Goal: Task Accomplishment & Management: Manage account settings

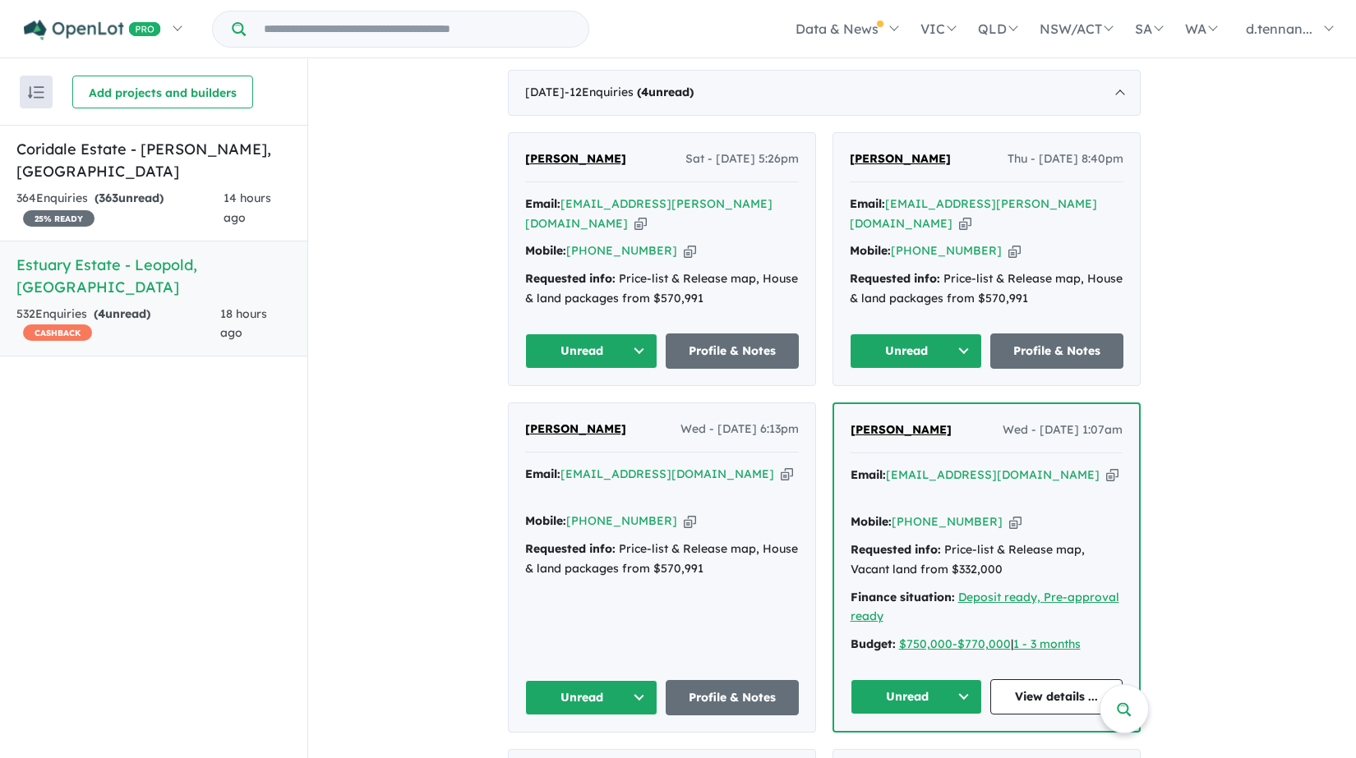
scroll to position [638, 0]
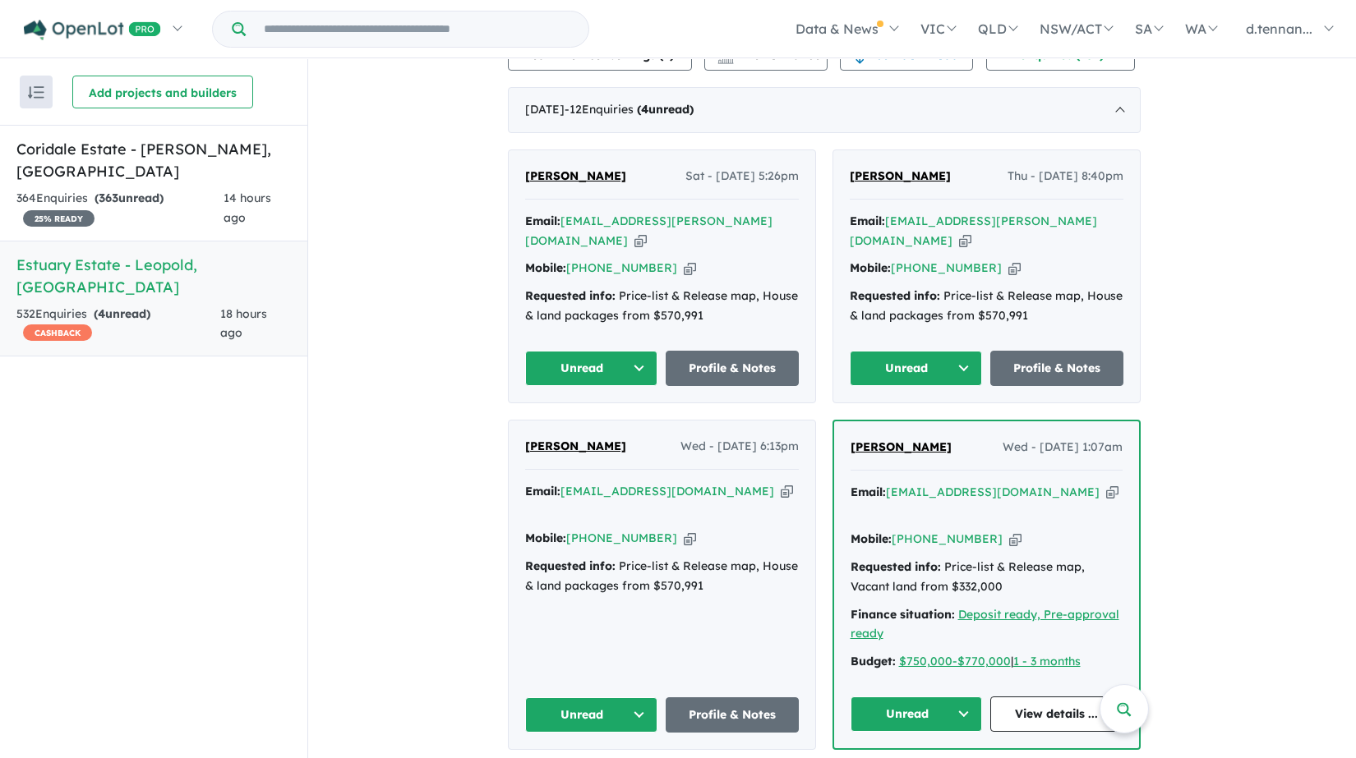
click at [646, 359] on button "Unread" at bounding box center [591, 368] width 133 height 35
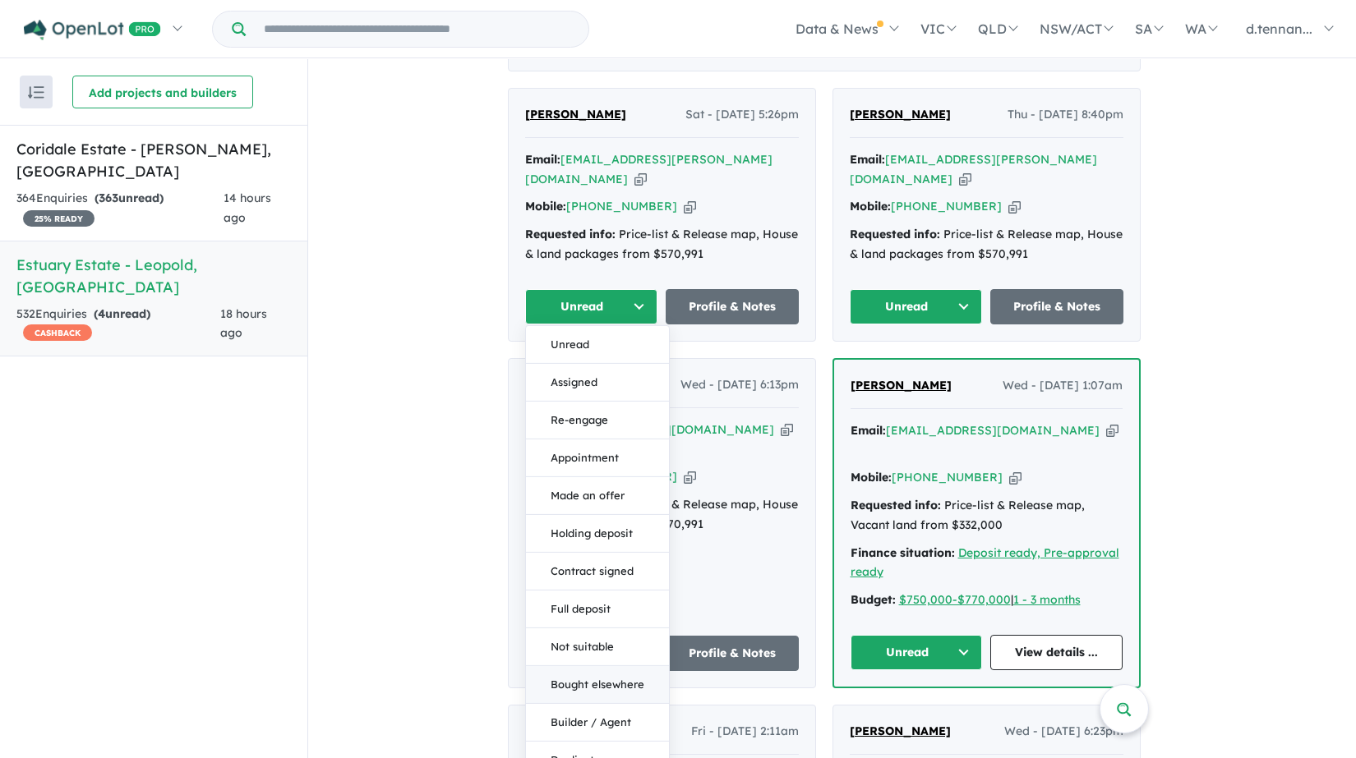
scroll to position [730, 0]
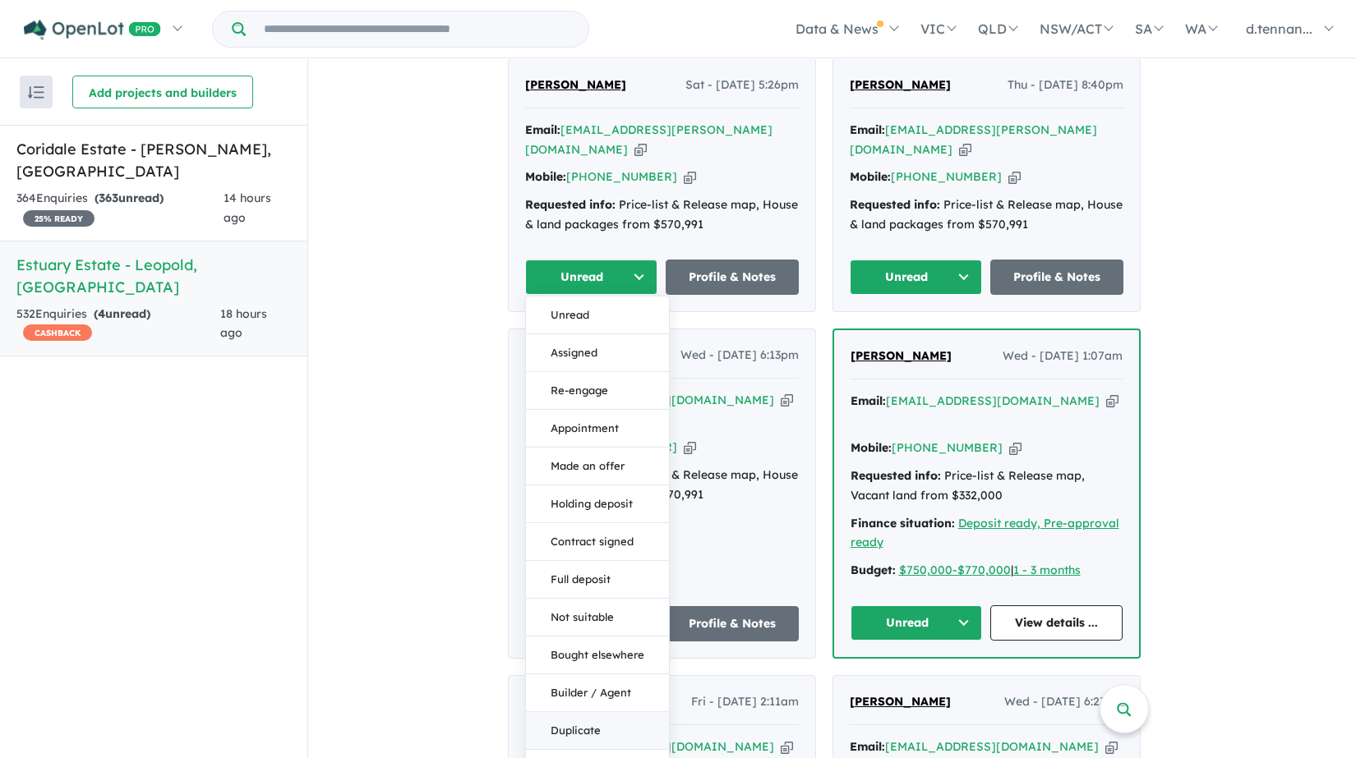
click at [597, 716] on button "Duplicate" at bounding box center [597, 731] width 143 height 38
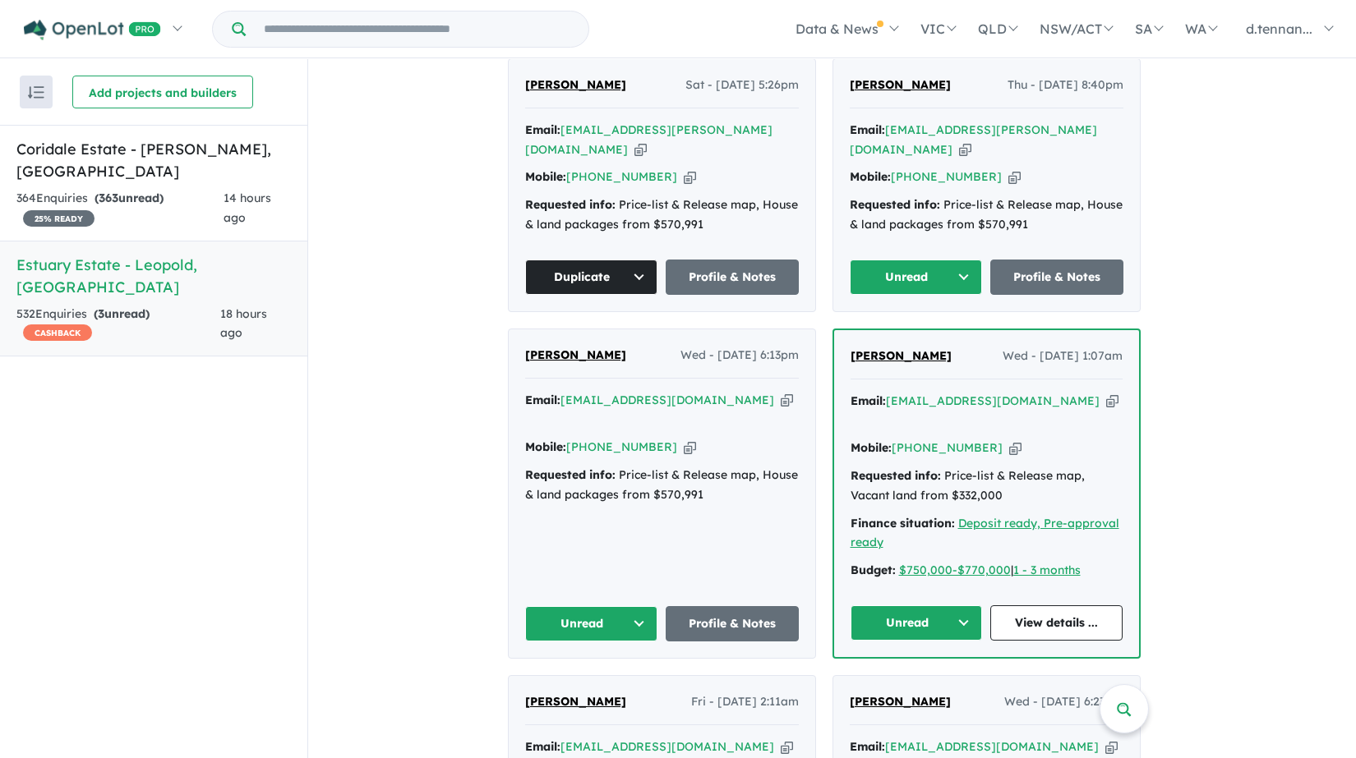
scroll to position [638, 0]
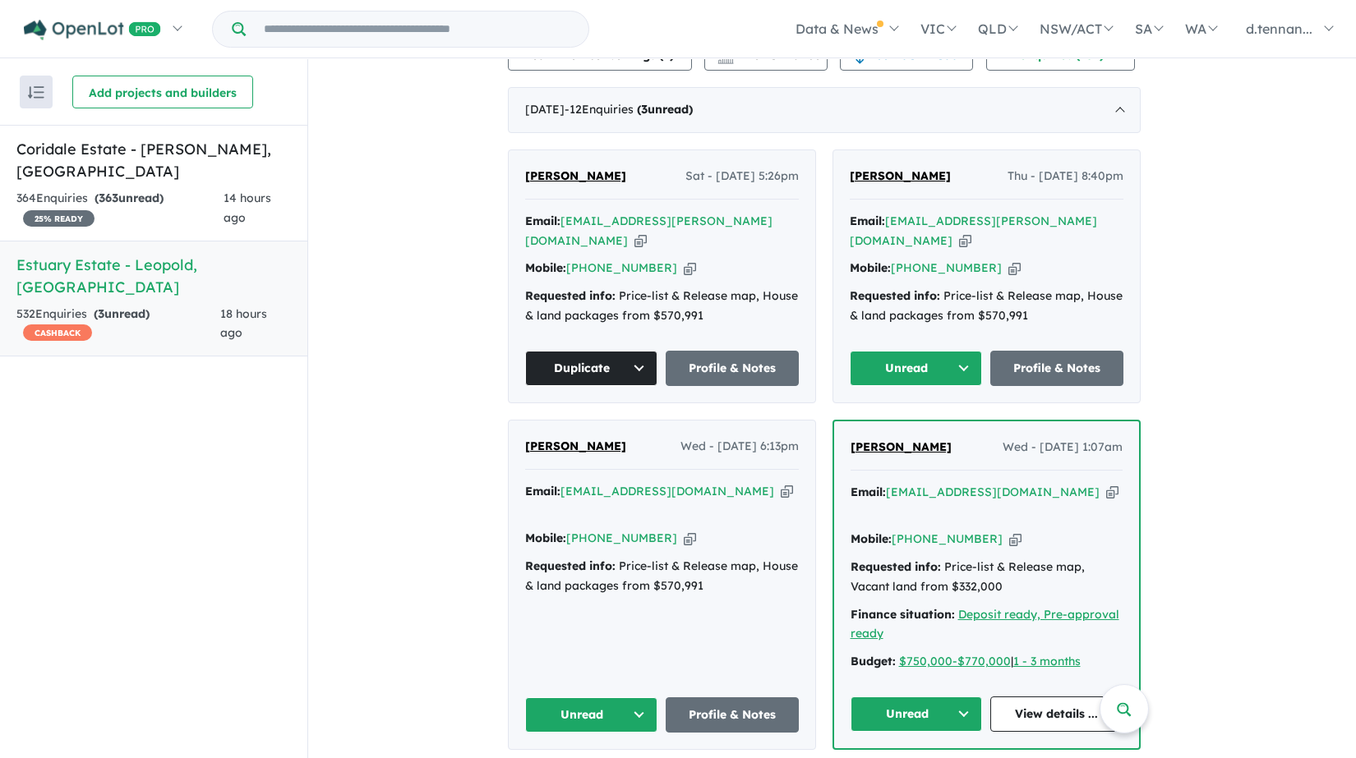
click at [971, 361] on button "Unread" at bounding box center [916, 368] width 133 height 35
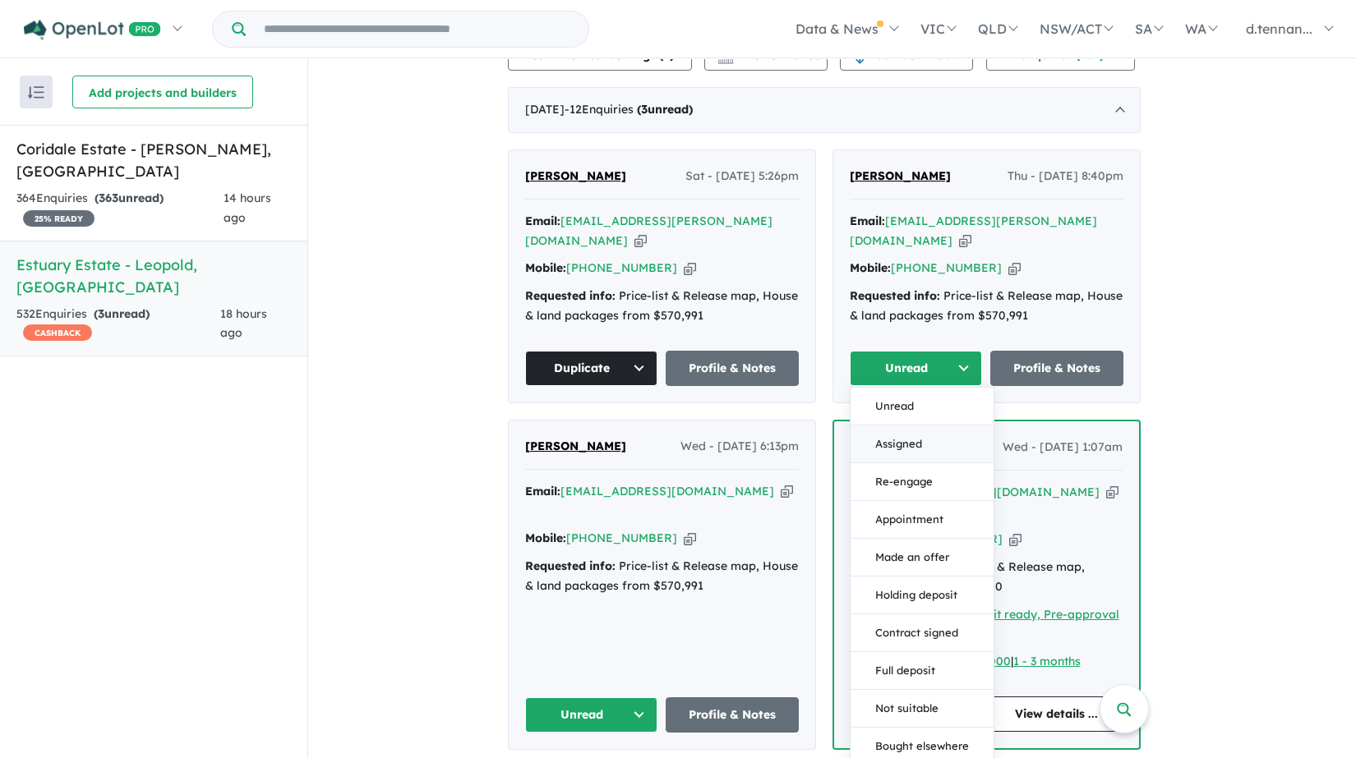
click at [925, 431] on button "Assigned" at bounding box center [921, 445] width 143 height 38
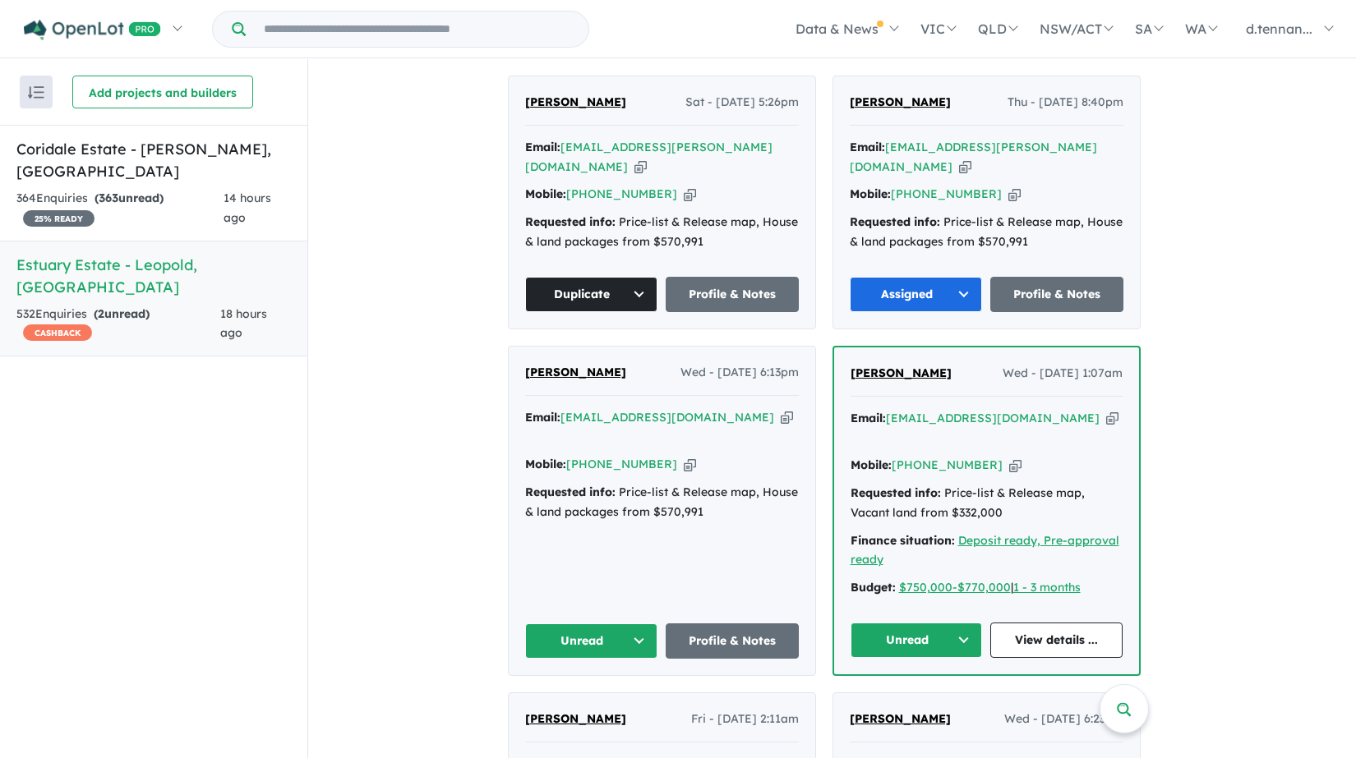
scroll to position [730, 0]
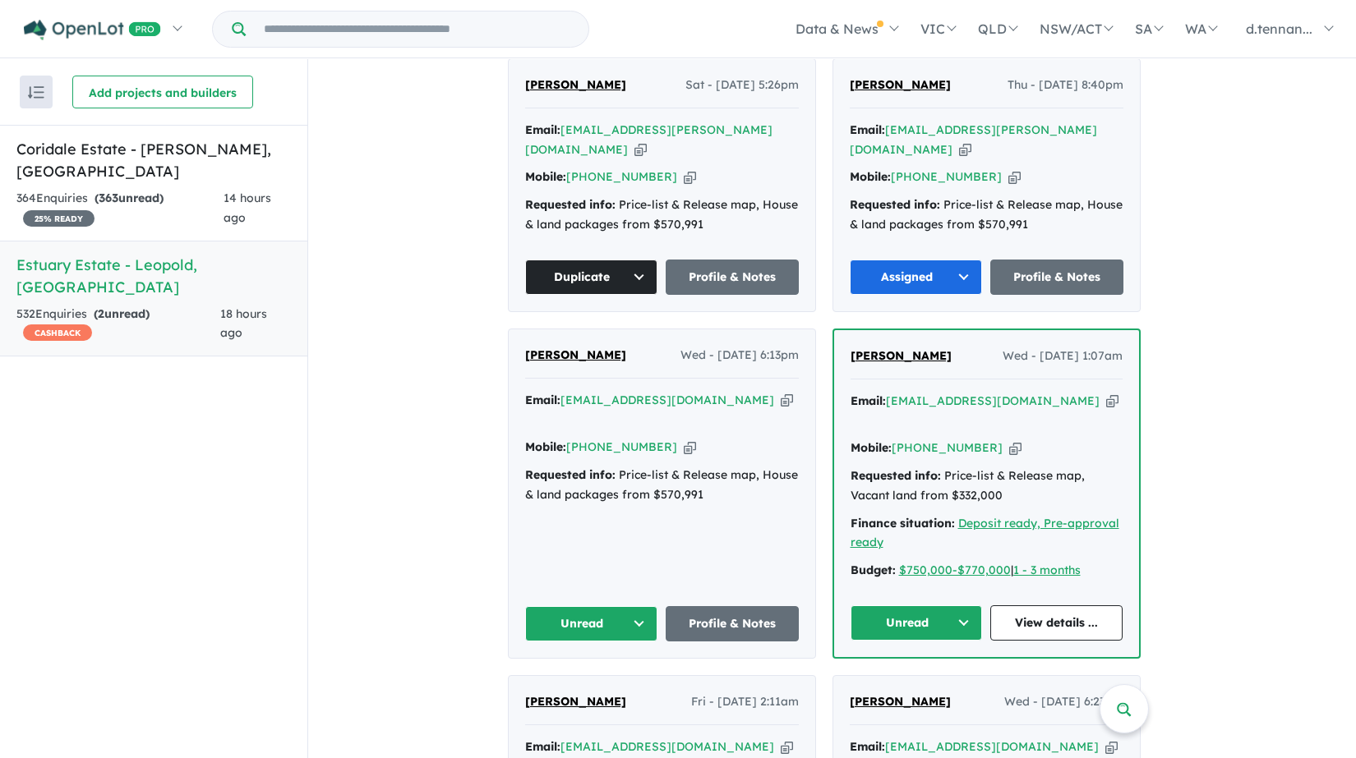
click at [639, 606] on button "Unread" at bounding box center [591, 623] width 133 height 35
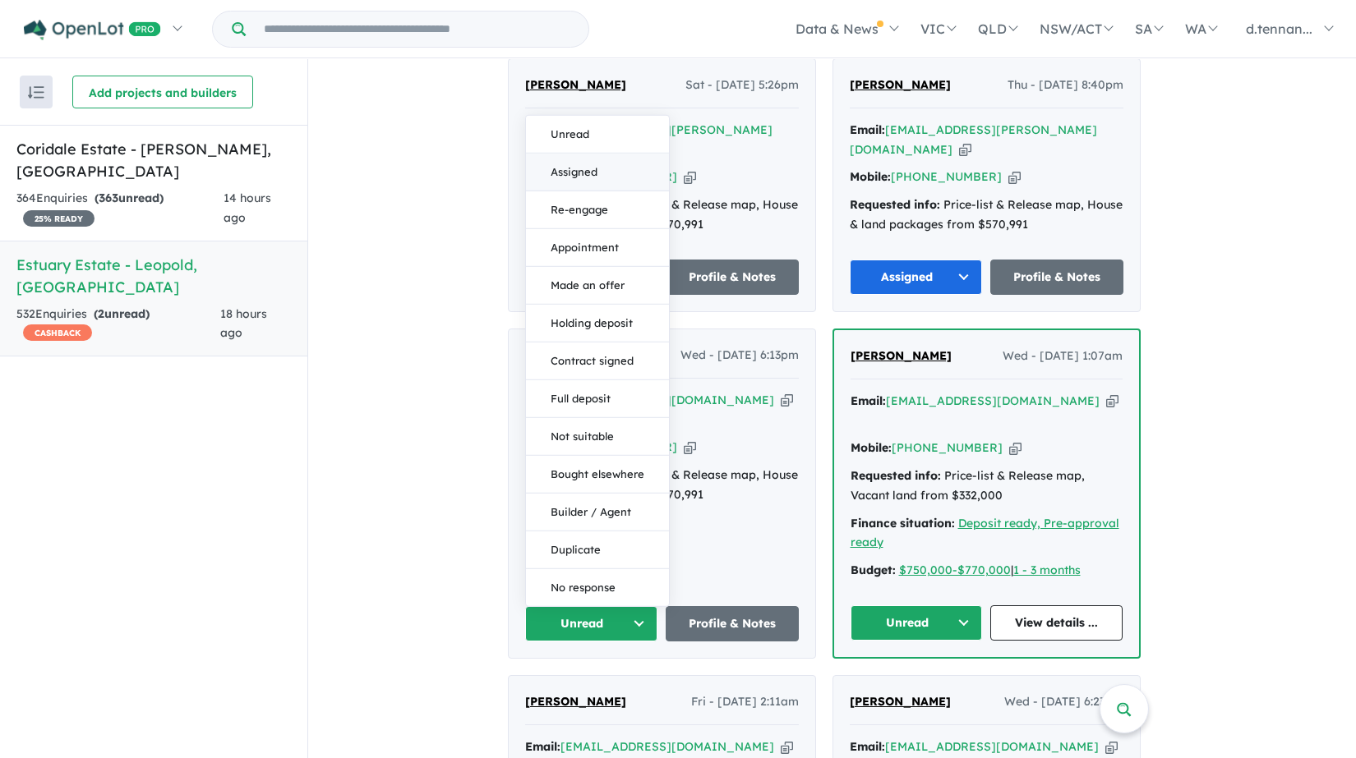
click at [609, 154] on button "Assigned" at bounding box center [597, 173] width 143 height 38
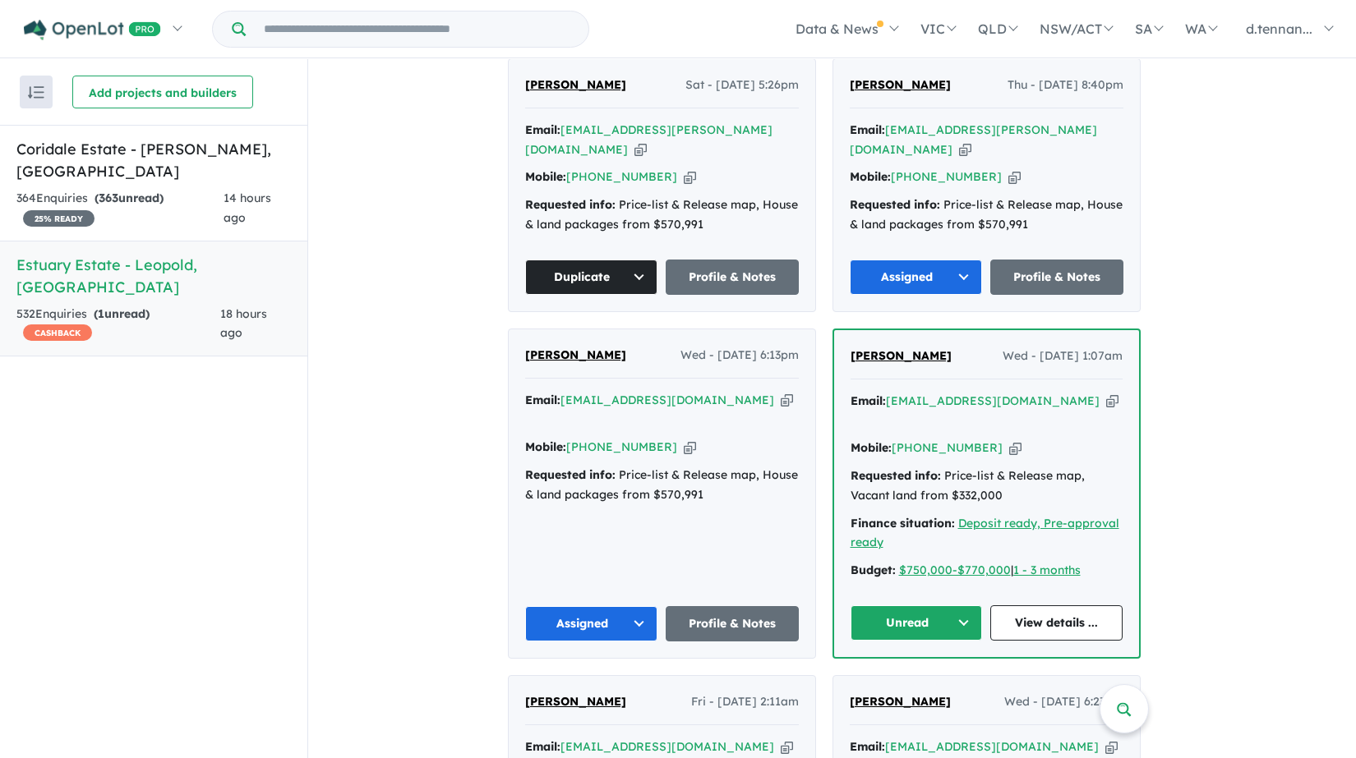
click at [973, 606] on button "Unread" at bounding box center [916, 623] width 132 height 35
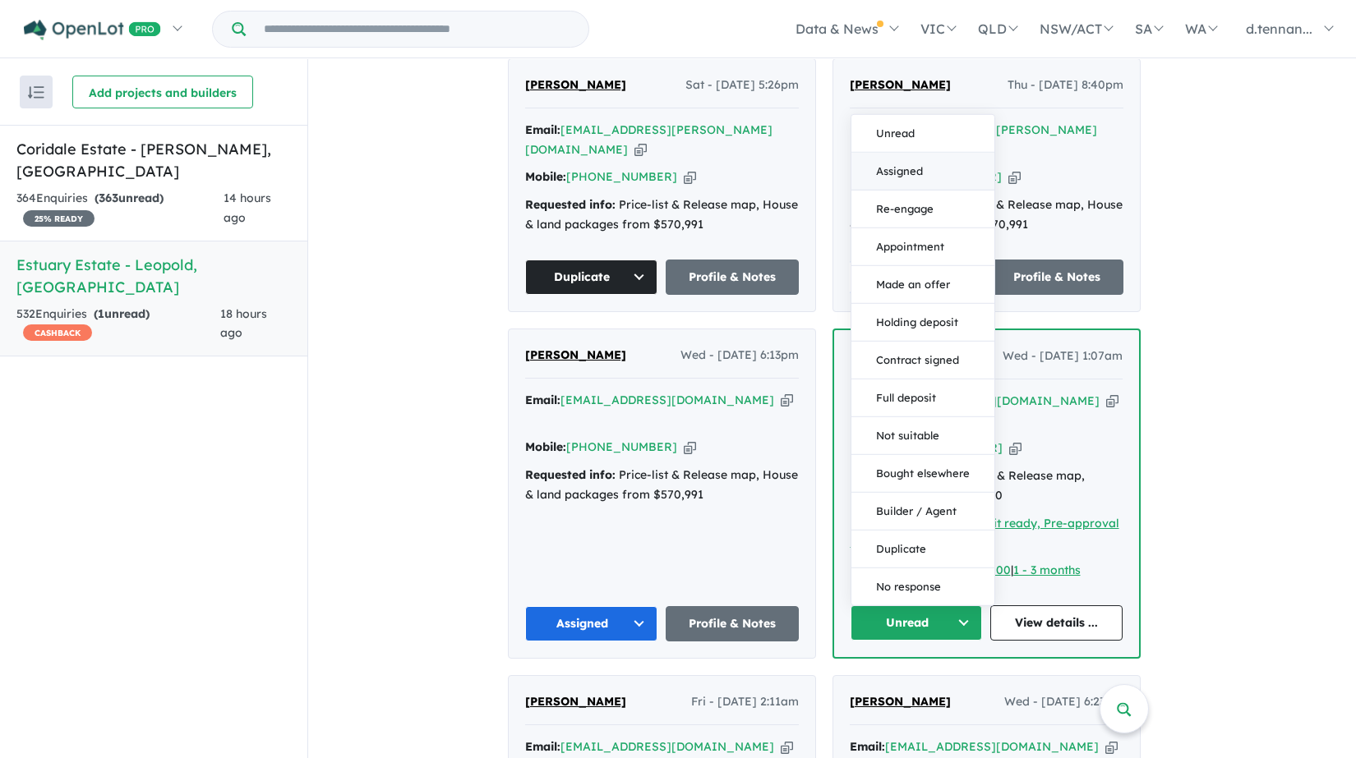
click at [917, 153] on button "Assigned" at bounding box center [922, 172] width 143 height 38
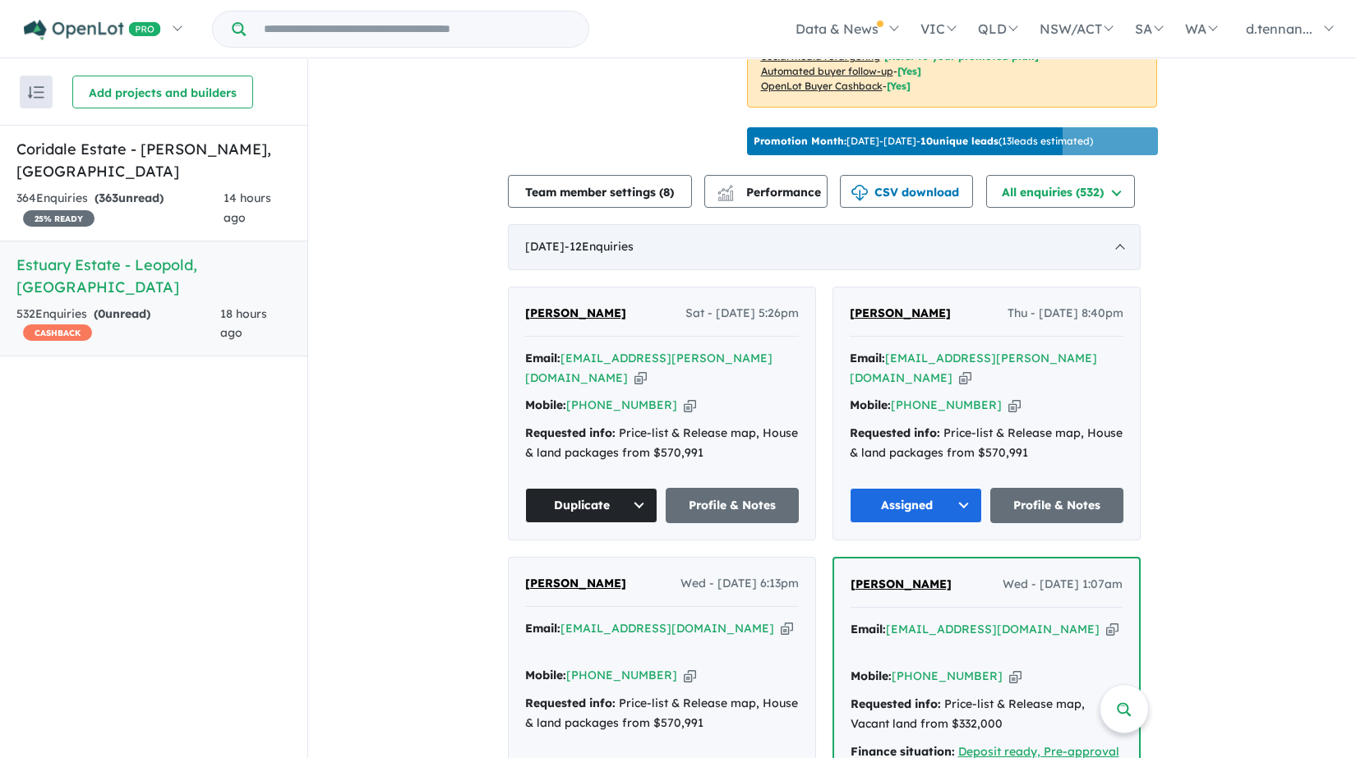
scroll to position [456, 0]
